Goal: Browse casually

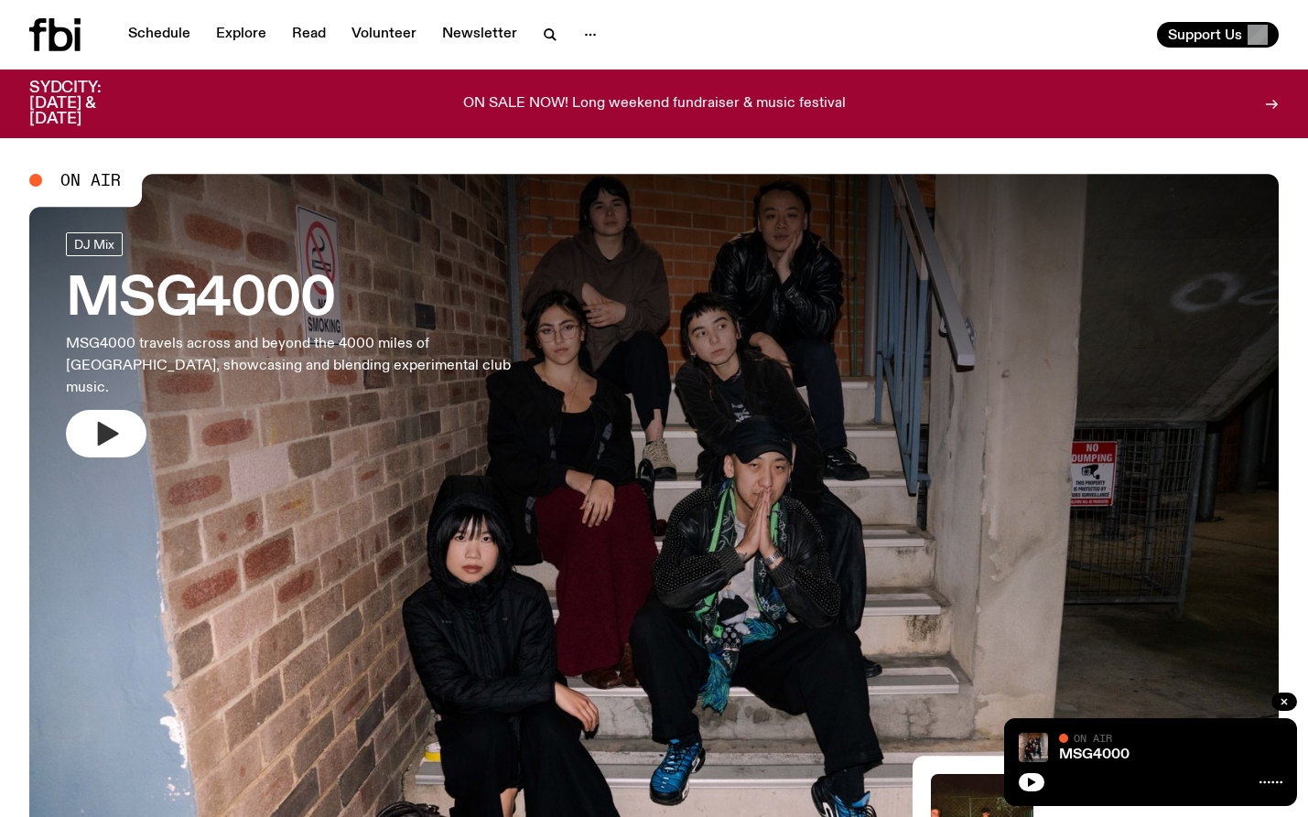
click at [101, 419] on icon "button" at bounding box center [106, 433] width 29 height 29
click at [98, 410] on button "button" at bounding box center [106, 434] width 81 height 48
